Goal: Task Accomplishment & Management: Complete application form

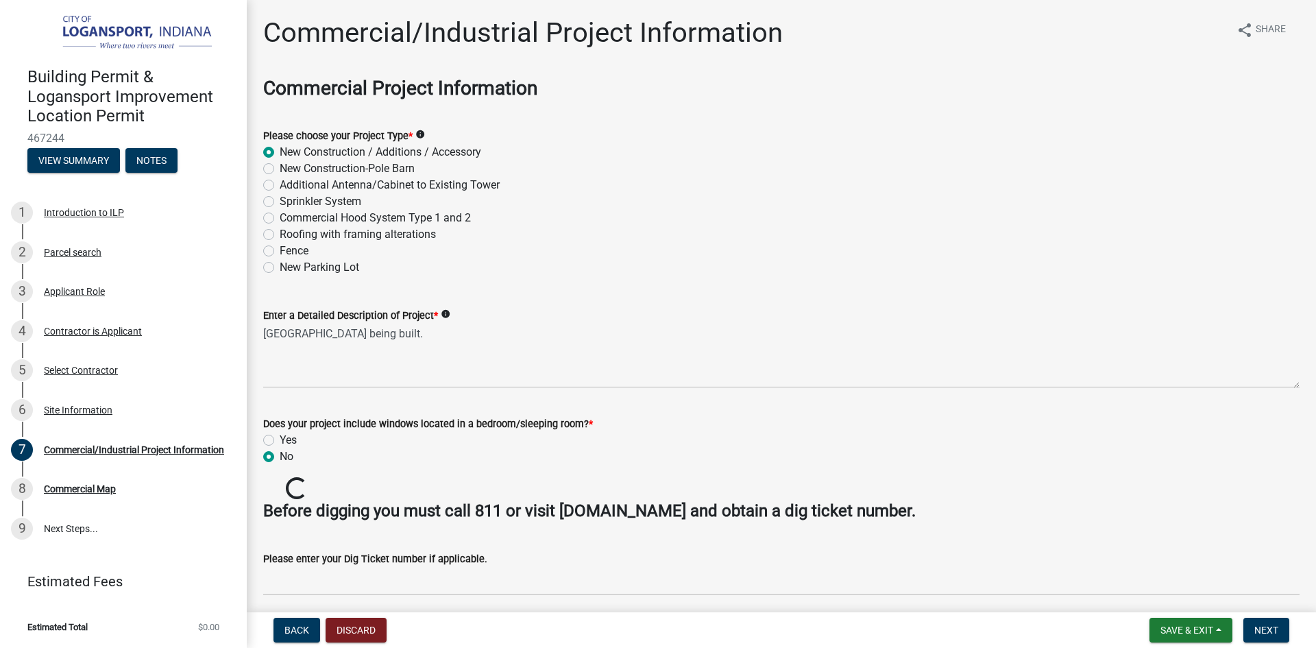
scroll to position [822, 0]
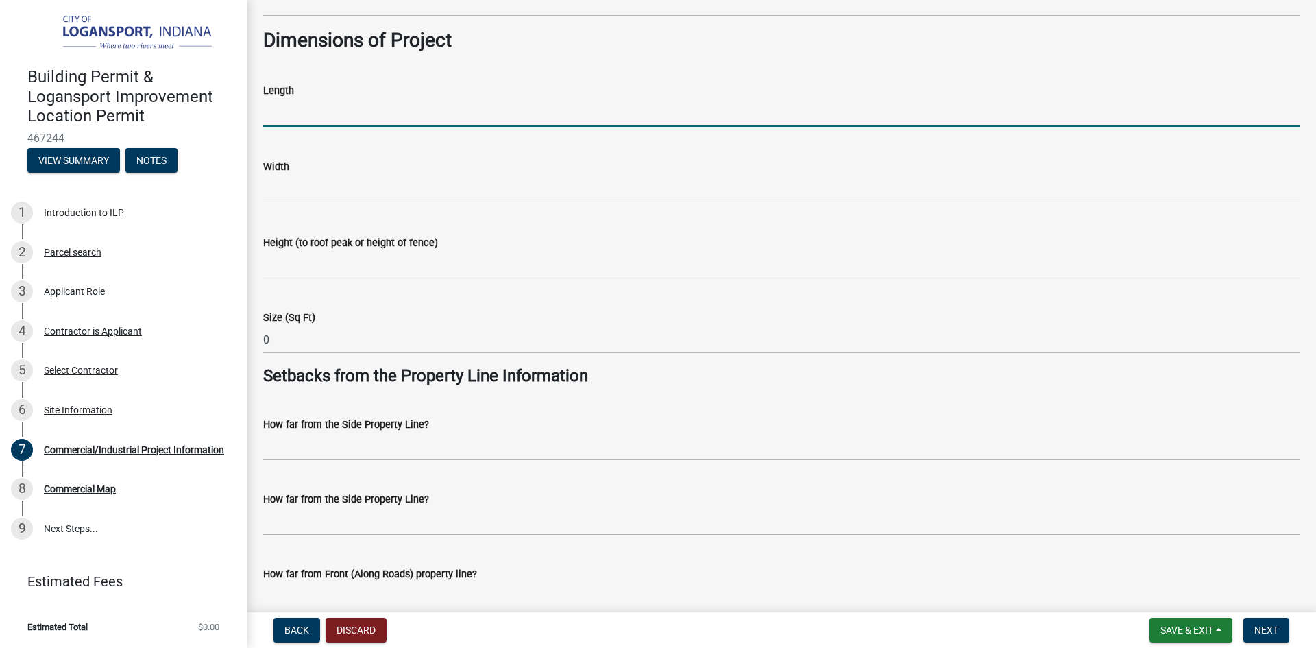
click at [412, 116] on input "text" at bounding box center [781, 113] width 1036 height 28
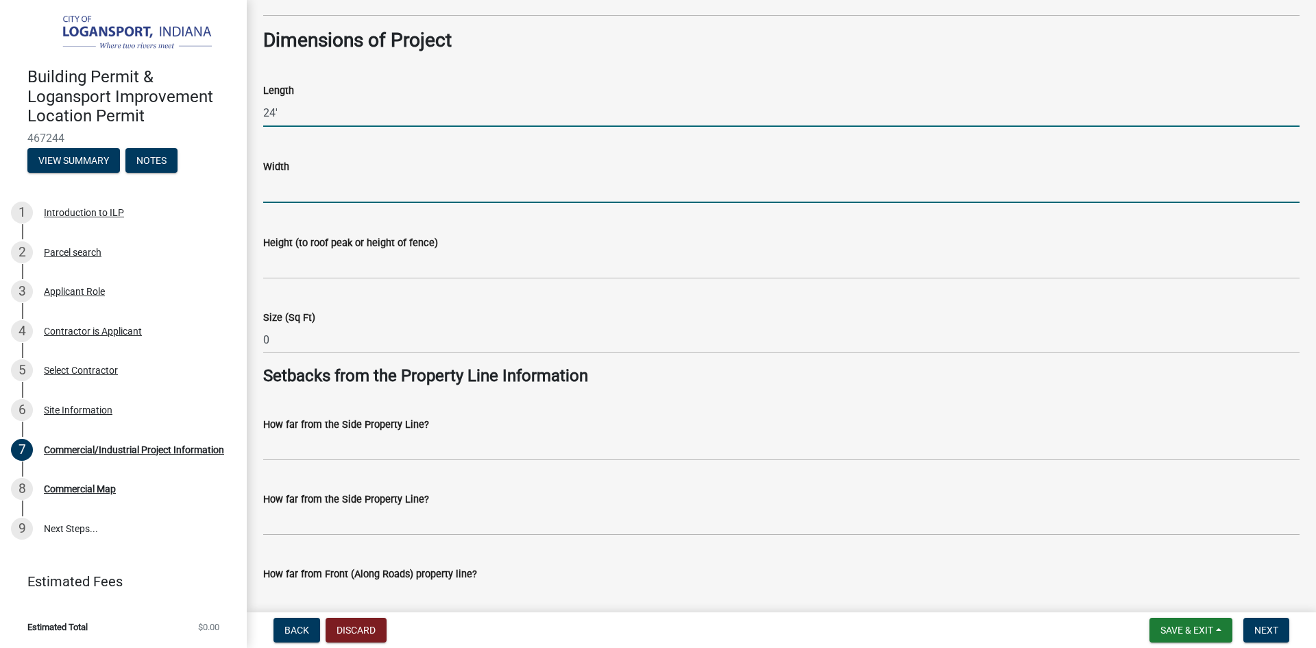
type input "24"
click at [376, 175] on input "text" at bounding box center [781, 189] width 1036 height 28
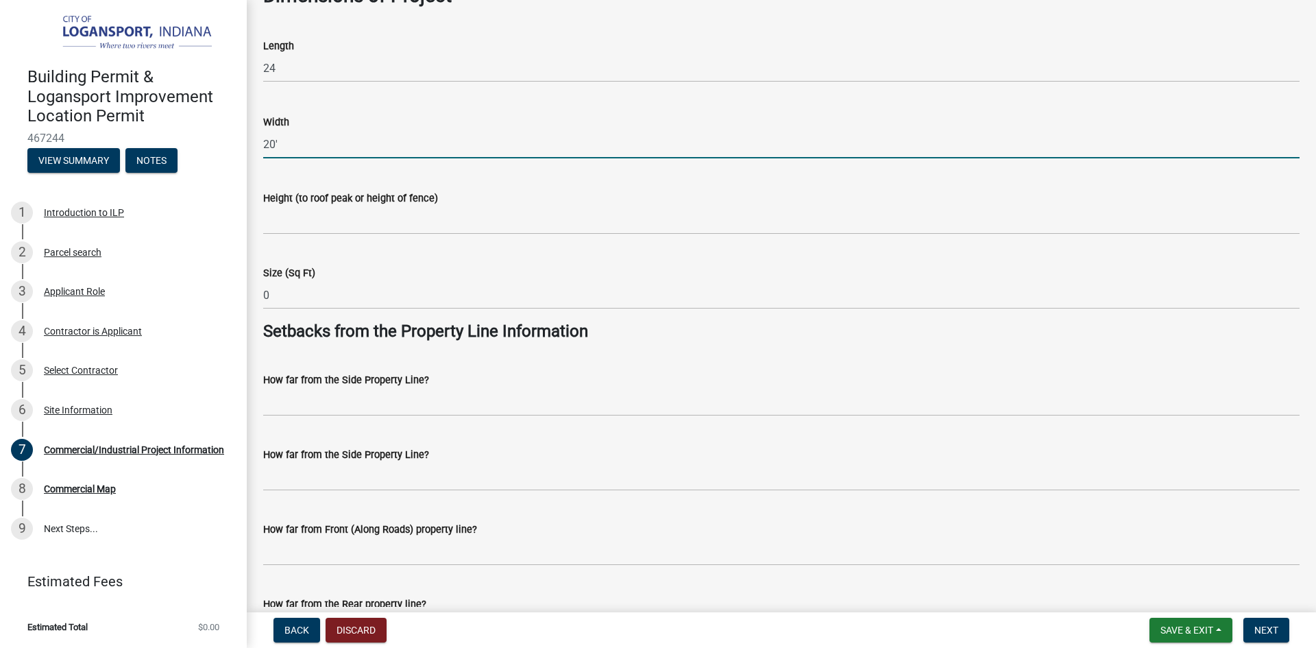
scroll to position [891, 0]
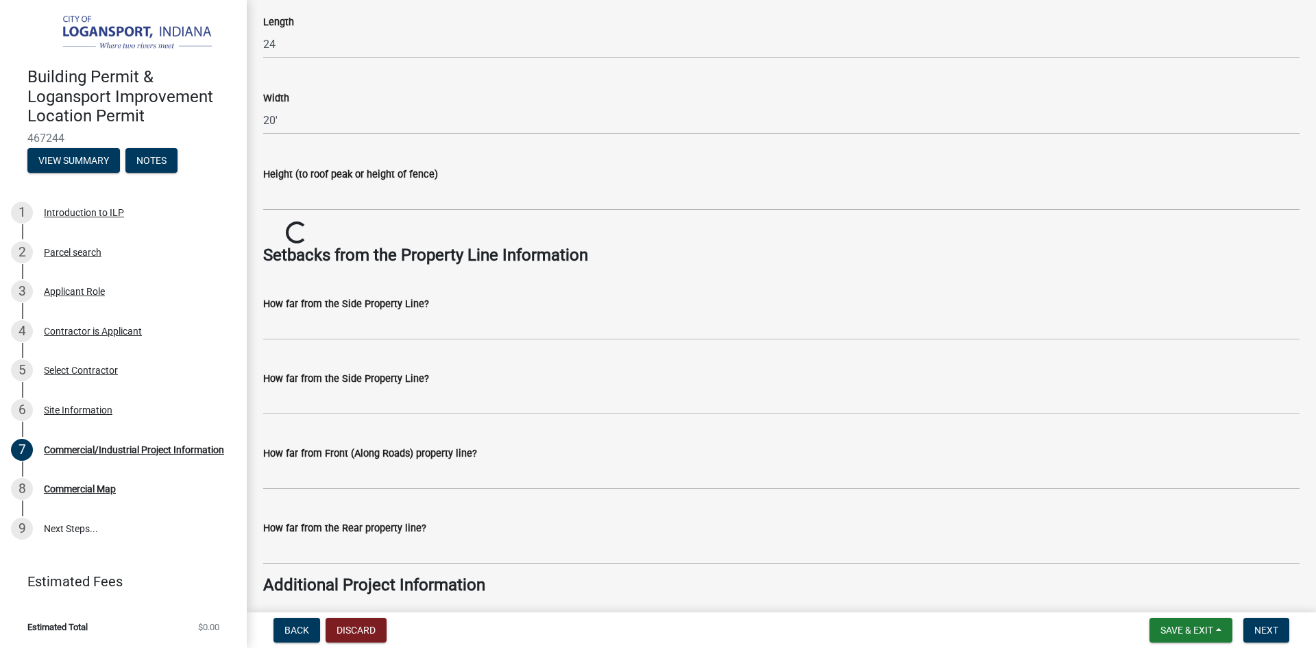
type input "20"
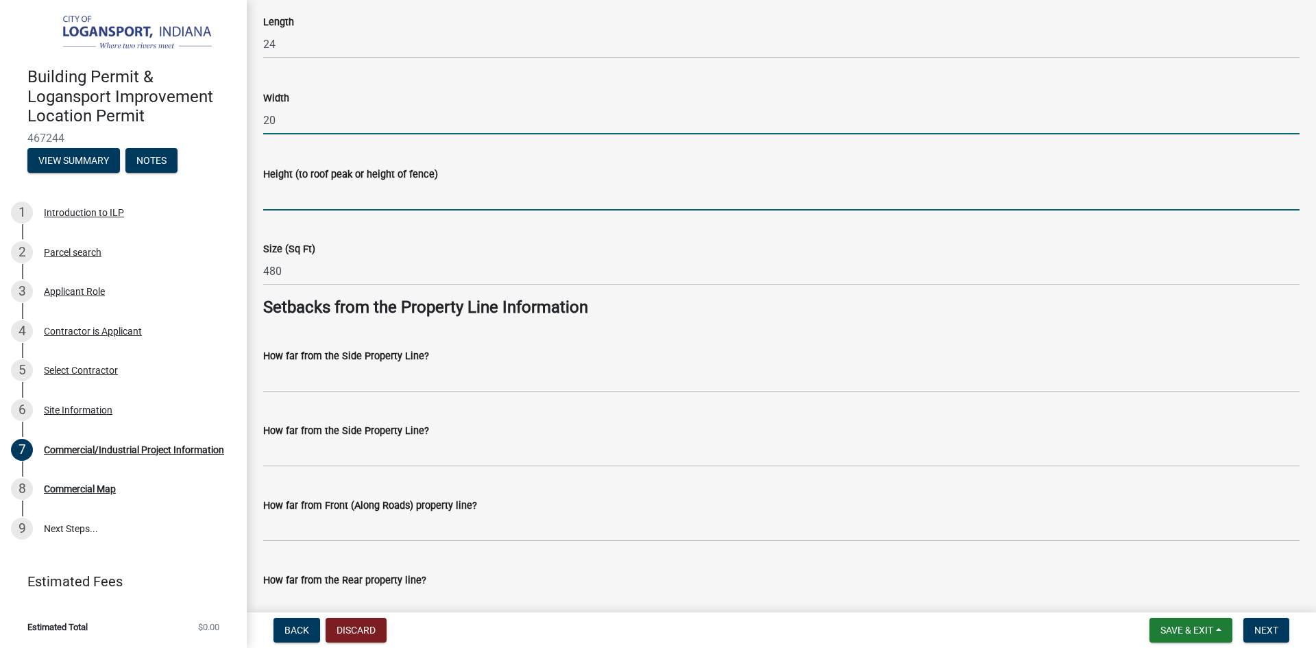
click at [304, 198] on input "Height (to roof peak or height of fence)" at bounding box center [781, 196] width 1036 height 28
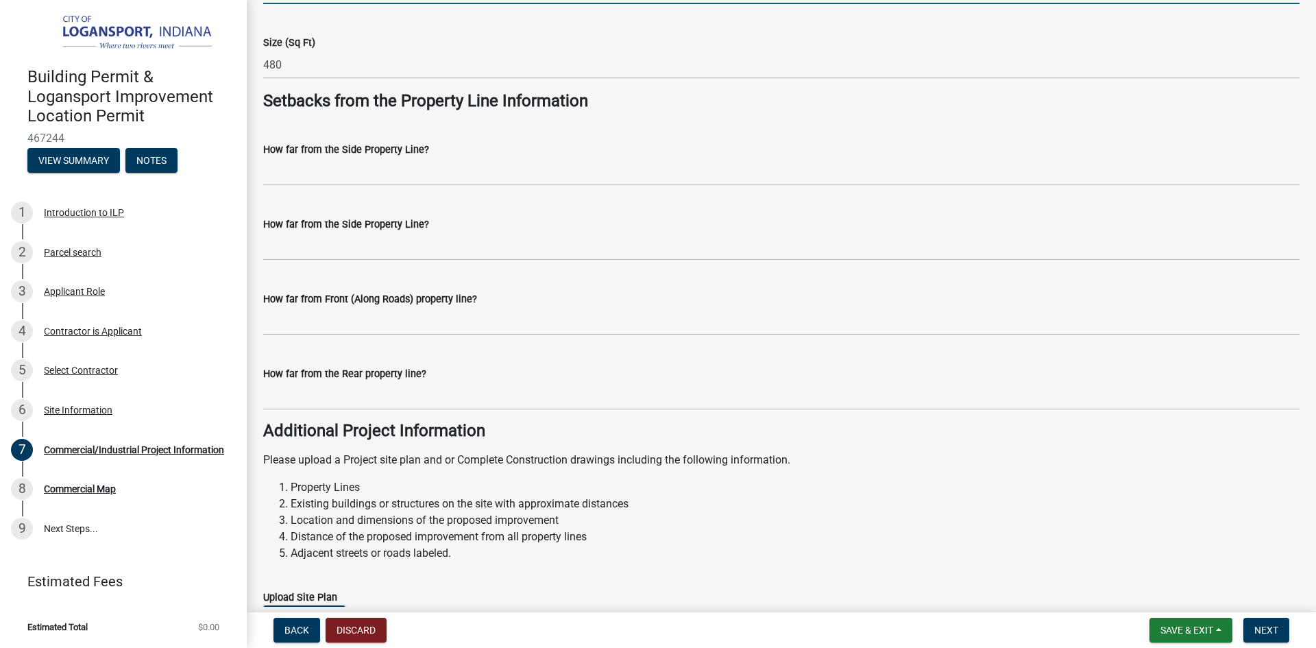
scroll to position [1097, 0]
type input "16' 5""
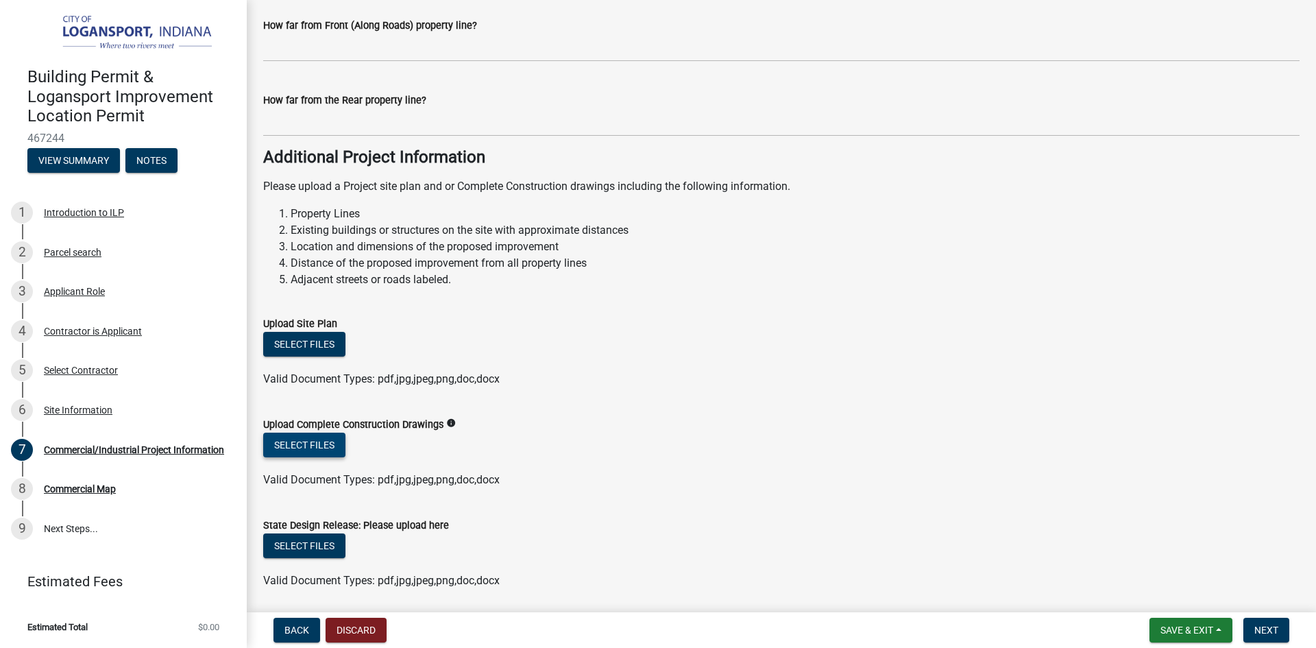
click at [300, 444] on button "Select files" at bounding box center [304, 444] width 82 height 25
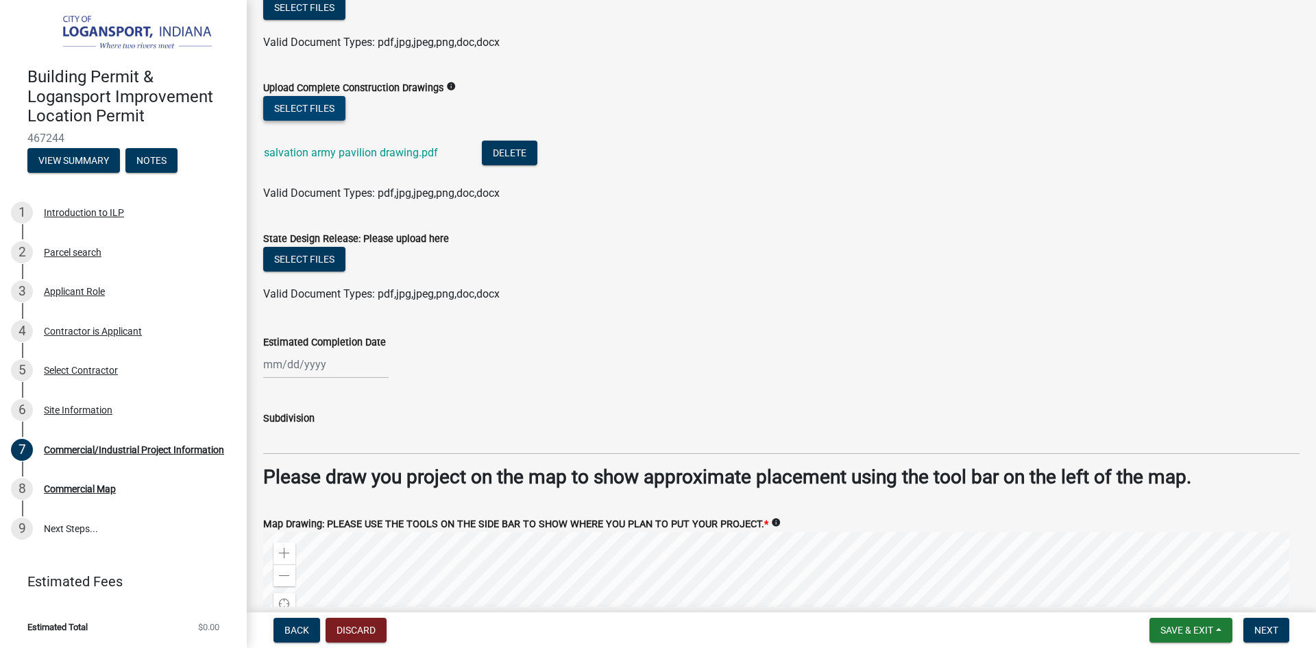
scroll to position [1713, 0]
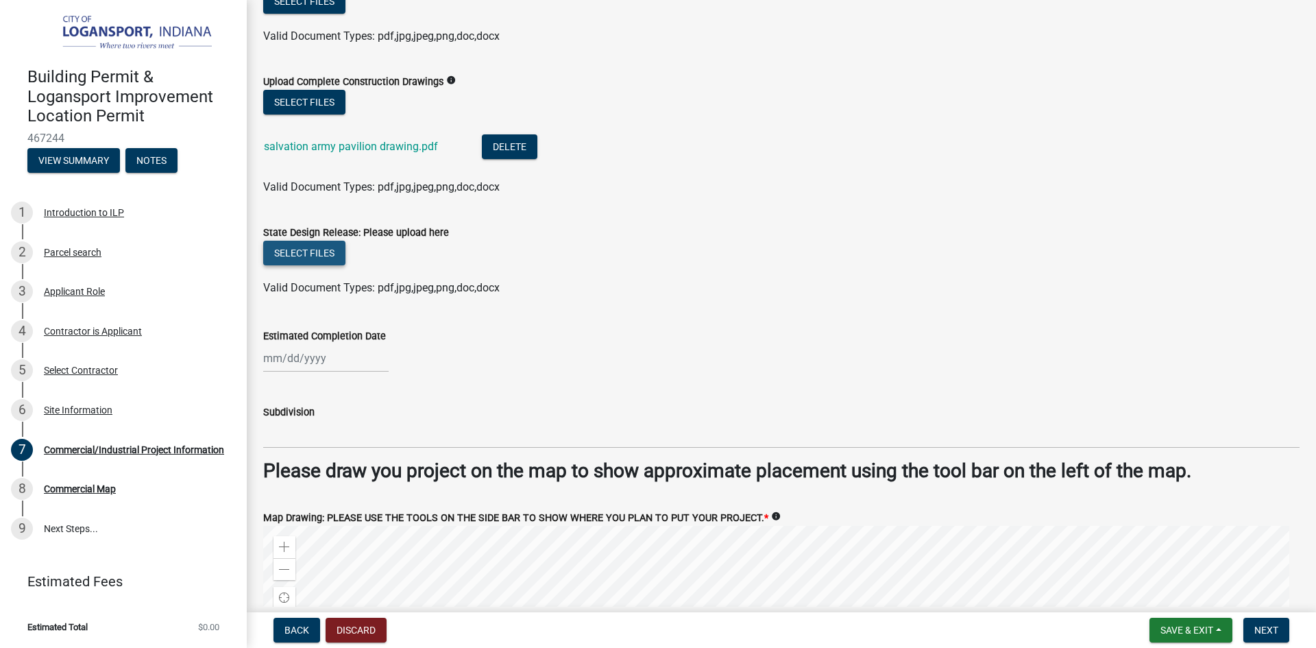
click at [301, 252] on button "Select files" at bounding box center [304, 253] width 82 height 25
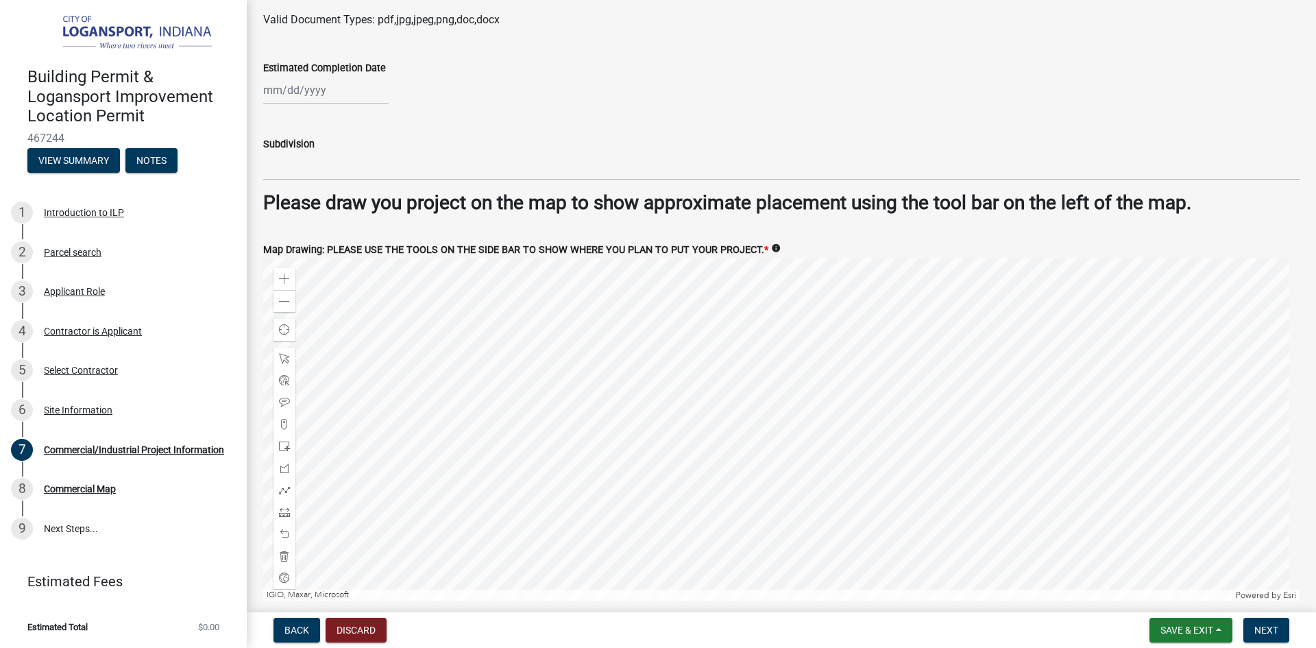
scroll to position [2056, 0]
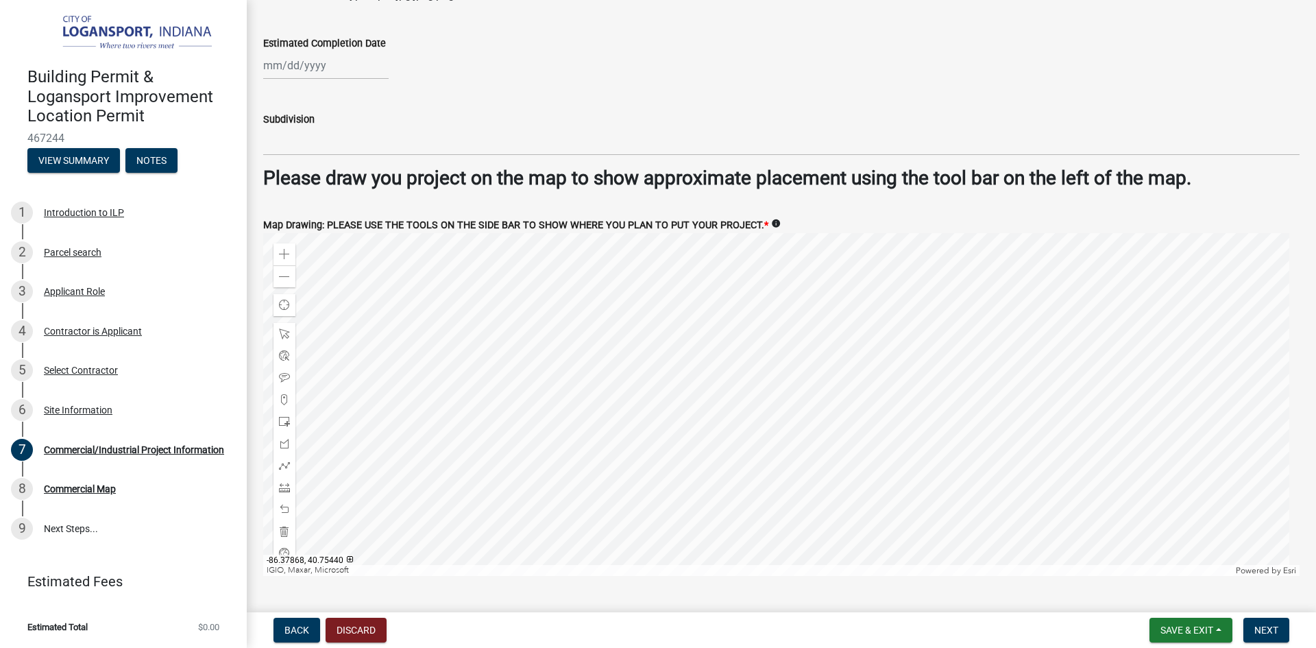
click at [792, 422] on div at bounding box center [781, 404] width 1036 height 343
click at [938, 89] on wm-data-entity-input "Estimated Completion Date" at bounding box center [781, 54] width 1036 height 76
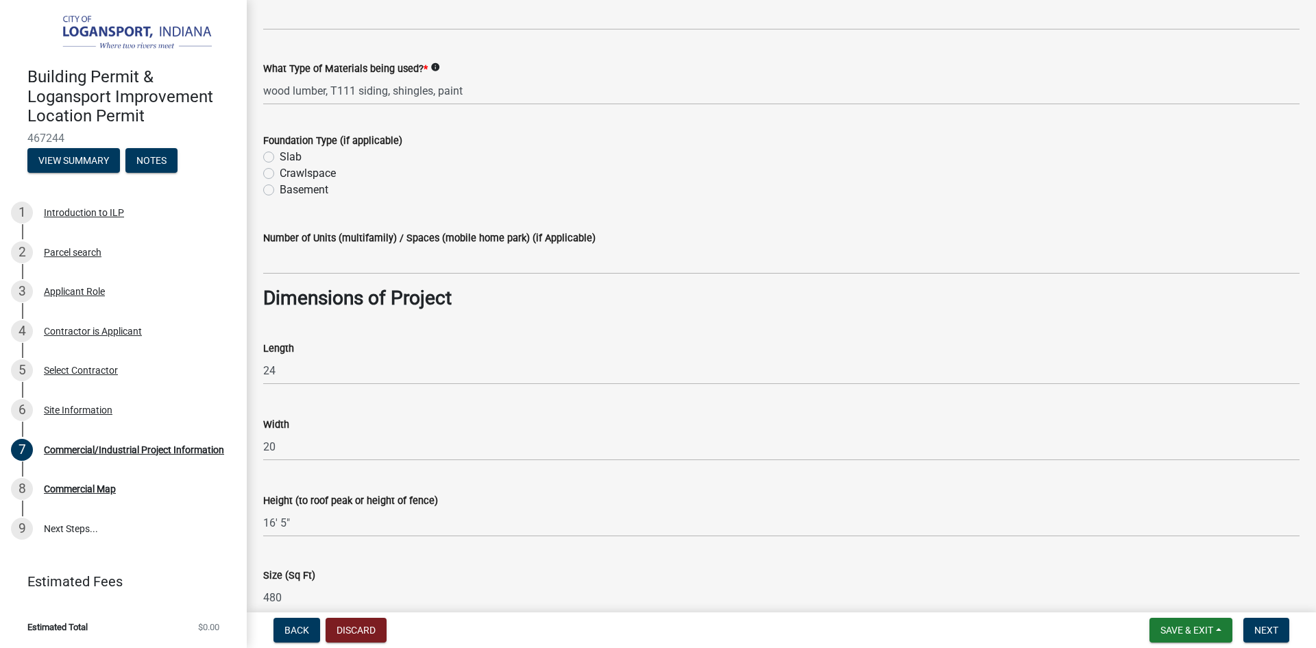
scroll to position [548, 0]
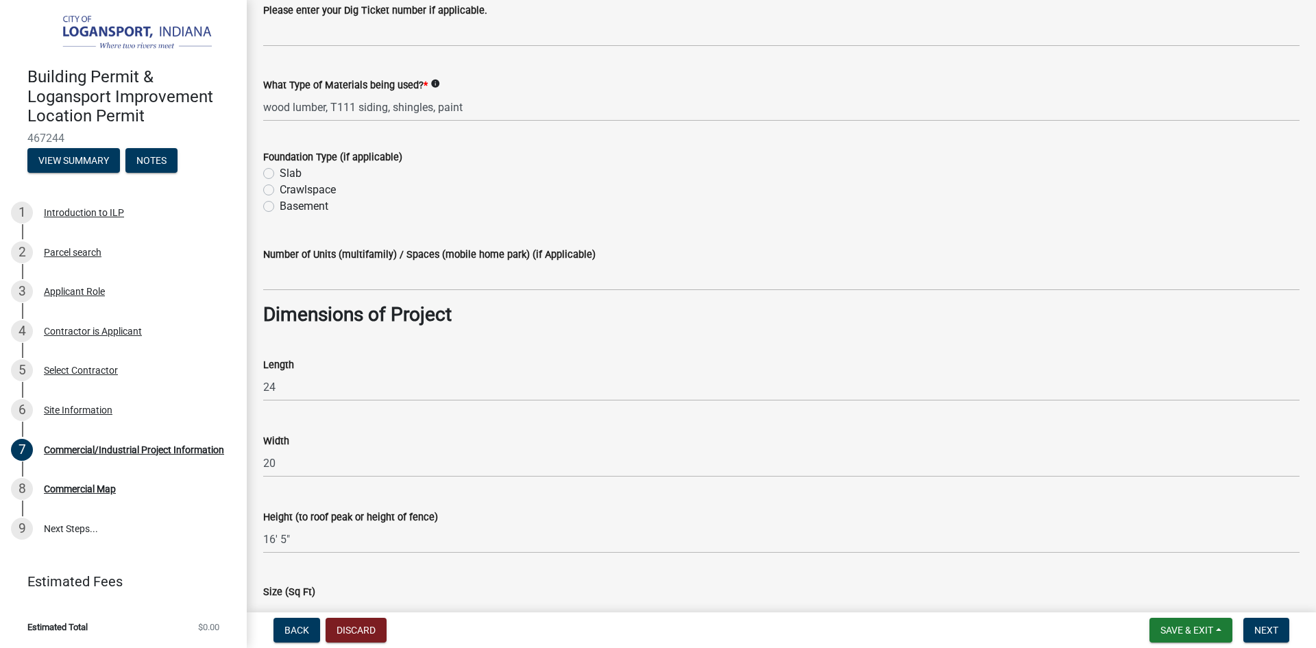
click at [280, 173] on label "Slab" at bounding box center [291, 173] width 22 height 16
click at [280, 173] on input "Slab" at bounding box center [284, 169] width 9 height 9
radio input "true"
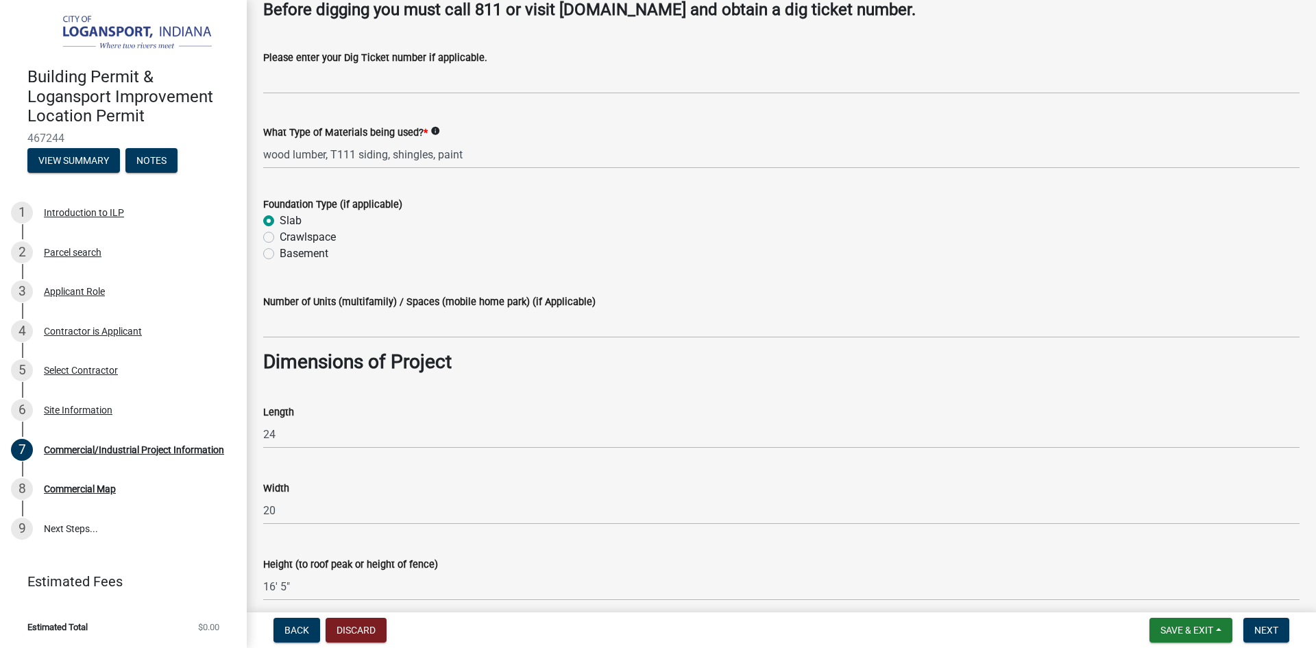
scroll to position [480, 0]
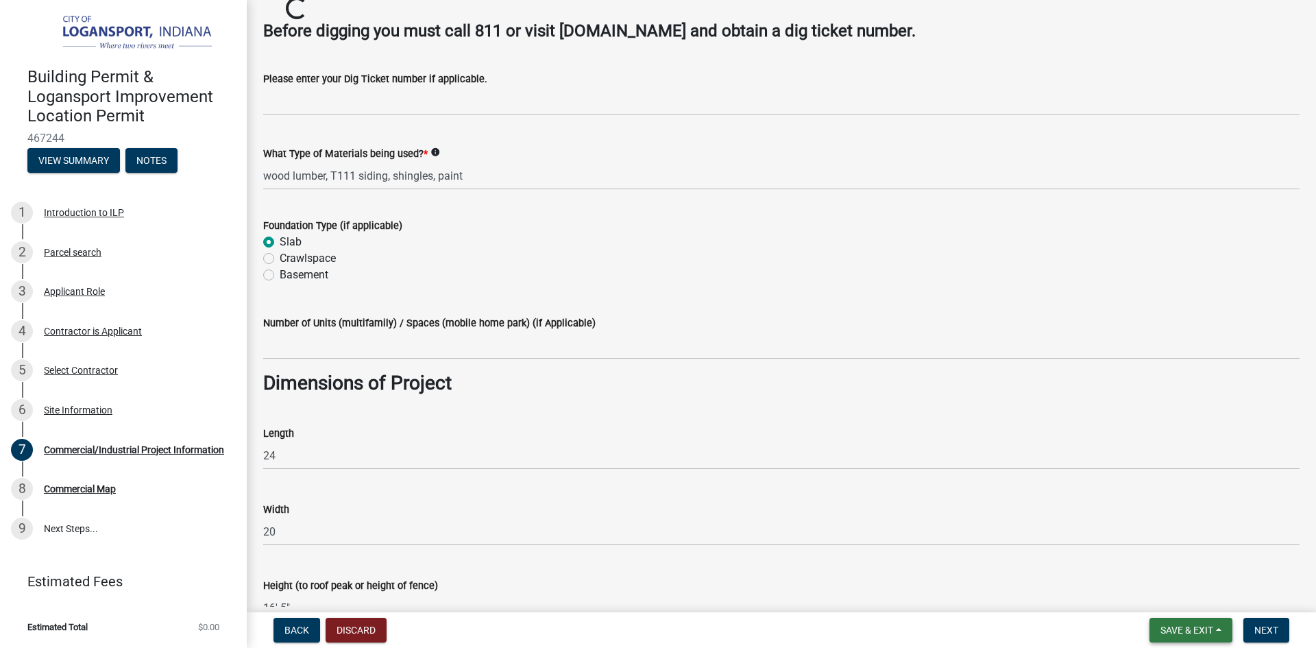
click at [1171, 626] on span "Save & Exit" at bounding box center [1186, 629] width 53 height 11
click at [1161, 589] on button "Save & Exit" at bounding box center [1178, 594] width 110 height 33
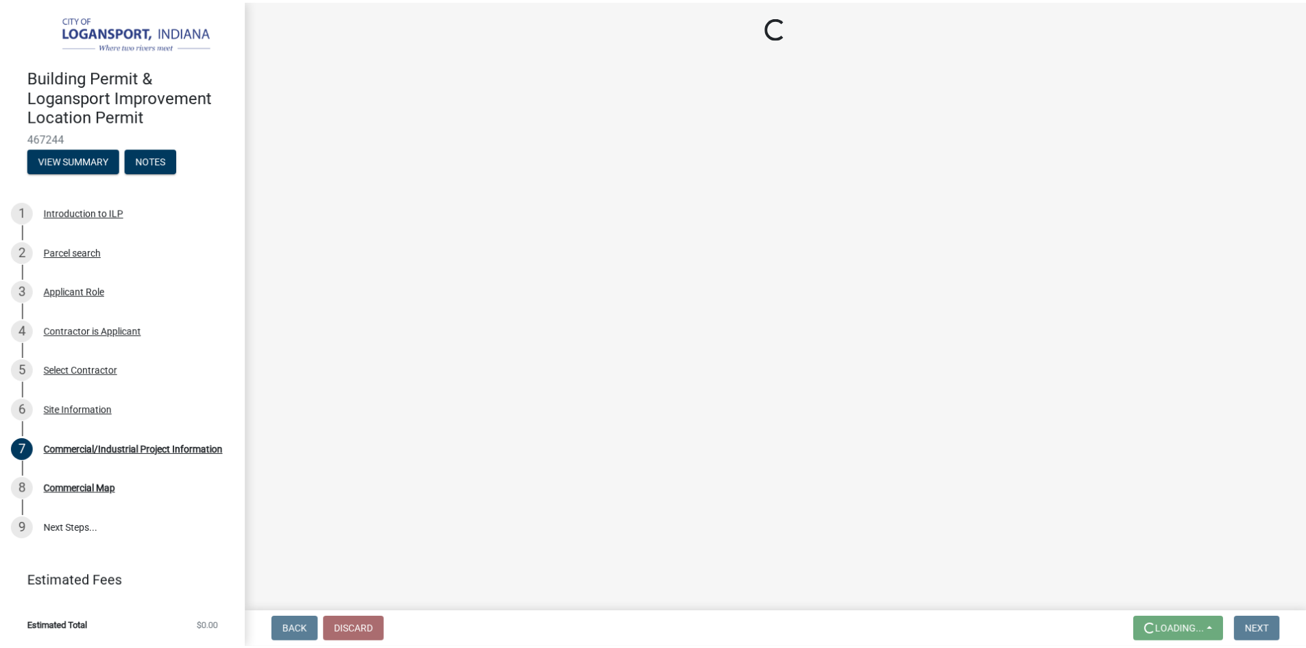
scroll to position [0, 0]
